Goal: Task Accomplishment & Management: Use online tool/utility

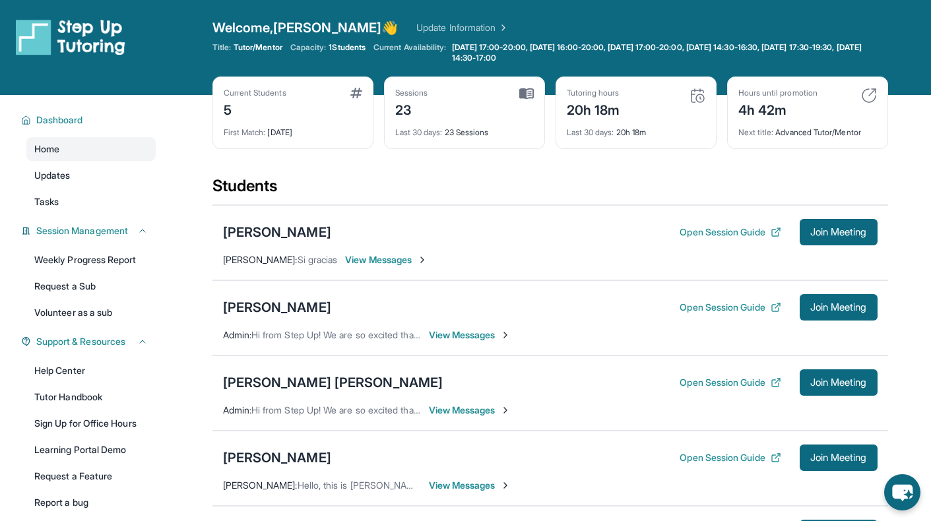
click at [587, 18] on div "Welcome, Marlene 👋 Update Information" at bounding box center [551, 27] width 676 height 18
click at [708, 307] on button "Open Session Guide" at bounding box center [730, 307] width 101 height 13
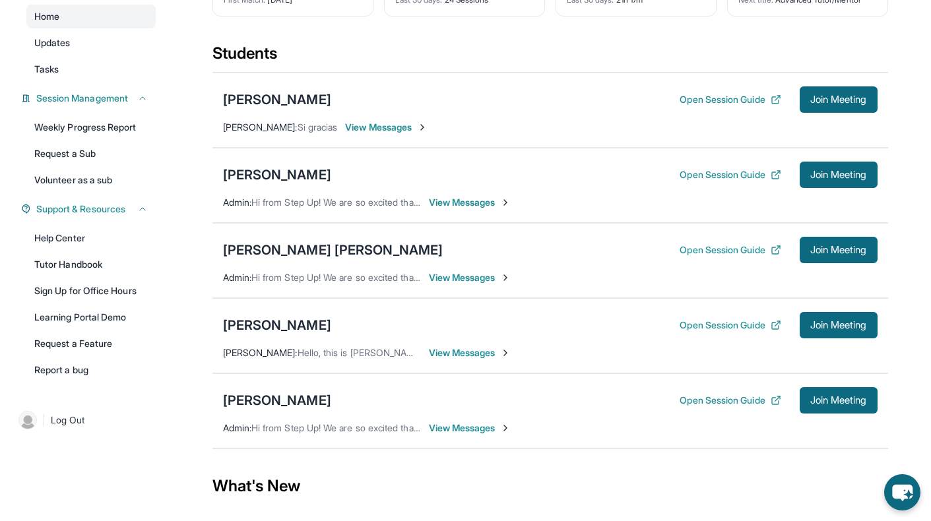
scroll to position [123, 0]
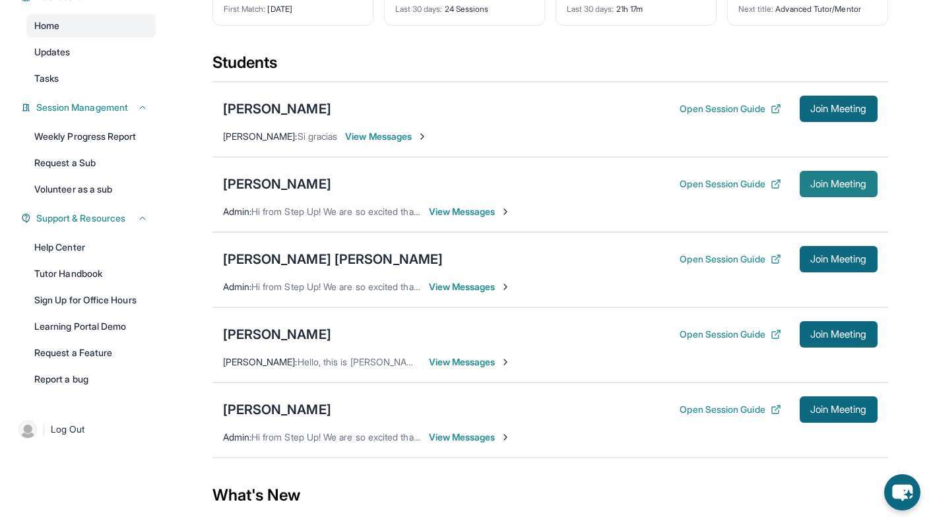
click at [836, 180] on span "Join Meeting" at bounding box center [839, 184] width 57 height 8
